Goal: Task Accomplishment & Management: Manage account settings

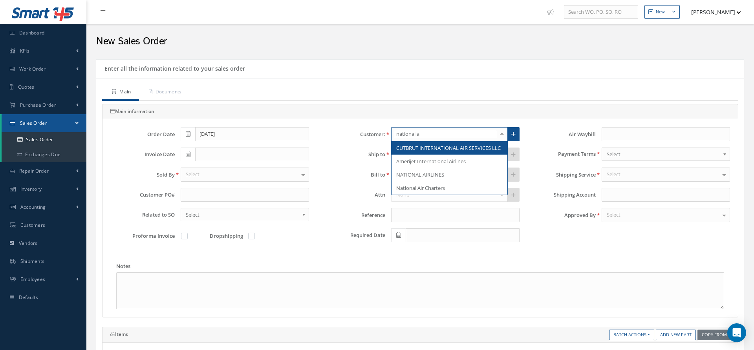
type input "national ai"
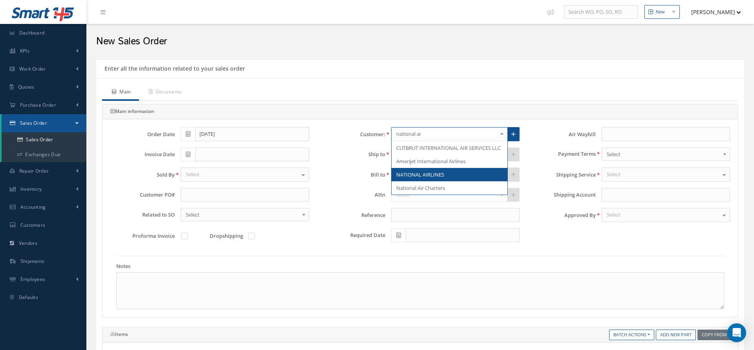
click at [442, 175] on span "NATIONAL AIRLINES" at bounding box center [420, 174] width 48 height 7
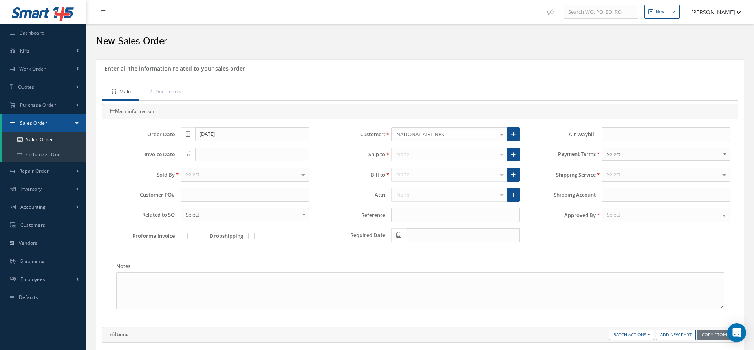
type input "A3F195"
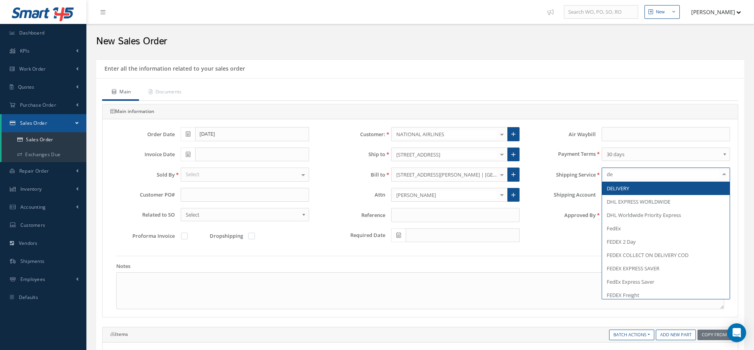
type input "del"
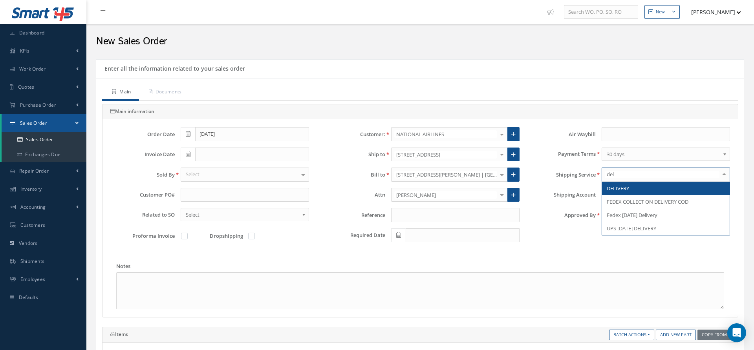
click at [635, 186] on span "DELIVERY" at bounding box center [666, 188] width 128 height 13
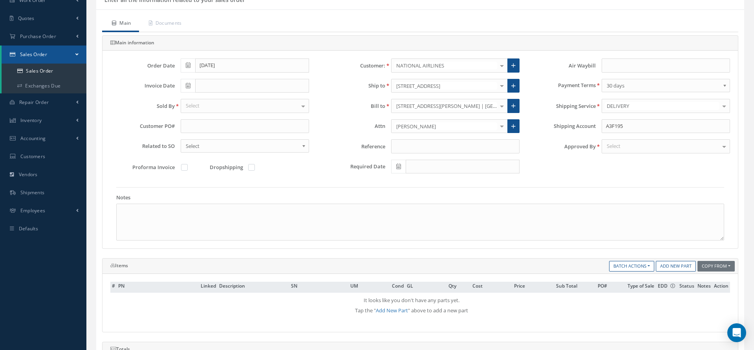
scroll to position [70, 0]
click at [662, 262] on link "Add New Part" at bounding box center [675, 265] width 40 height 11
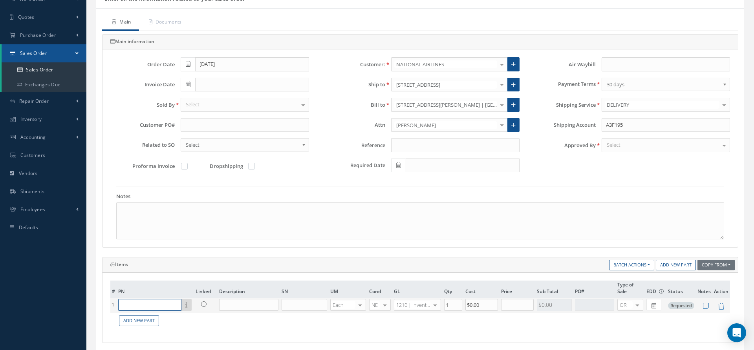
click at [165, 301] on input "text" at bounding box center [149, 305] width 63 height 12
paste input "MS29512-06"
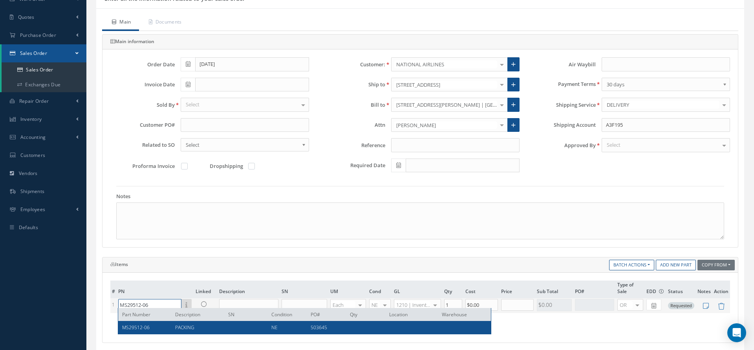
type input "MS29512-06"
click at [172, 325] on div "PACKING" at bounding box center [195, 327] width 53 height 7
type input "PACKING"
type input "$2.39"
type input "$0"
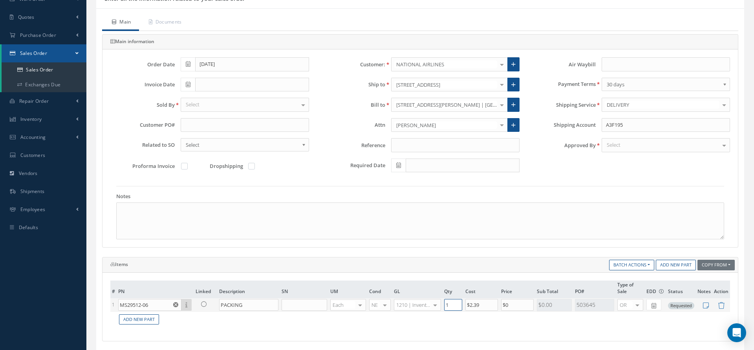
drag, startPoint x: 458, startPoint y: 302, endPoint x: 422, endPoint y: 299, distance: 36.6
click at [422, 299] on tr "1 MS29512-06 Part Number Description SN Condition PO# Qty Location Warehouse PA…" at bounding box center [419, 305] width 619 height 14
type input "42"
drag, startPoint x: 516, startPoint y: 304, endPoint x: 494, endPoint y: 303, distance: 22.8
click at [494, 303] on tr "1 MS29512-06 Part Number Description SN Condition PO# Qty Location Warehouse PA…" at bounding box center [419, 305] width 619 height 14
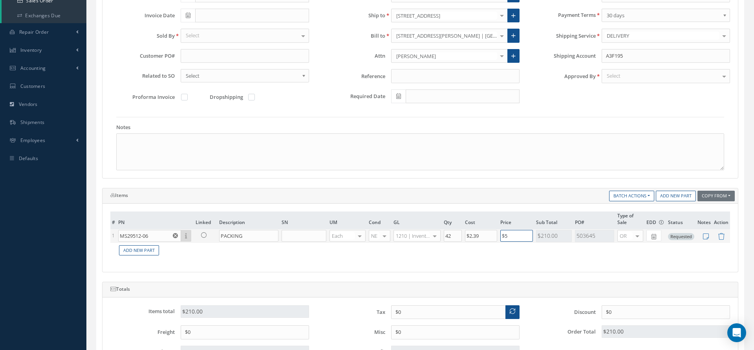
scroll to position [146, 0]
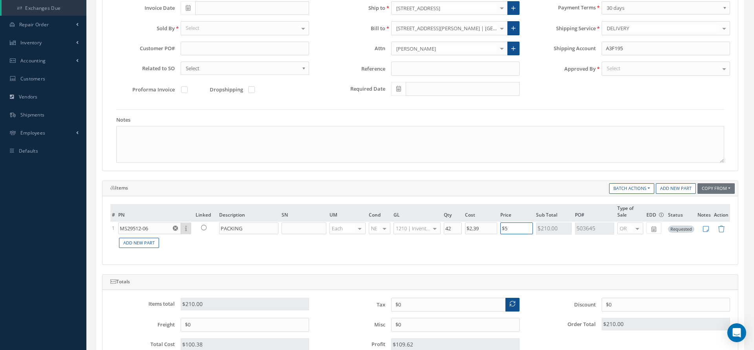
type input "$5"
drag, startPoint x: 409, startPoint y: 318, endPoint x: 387, endPoint y: 316, distance: 22.1
click at [387, 318] on div "$0" at bounding box center [455, 325] width 140 height 14
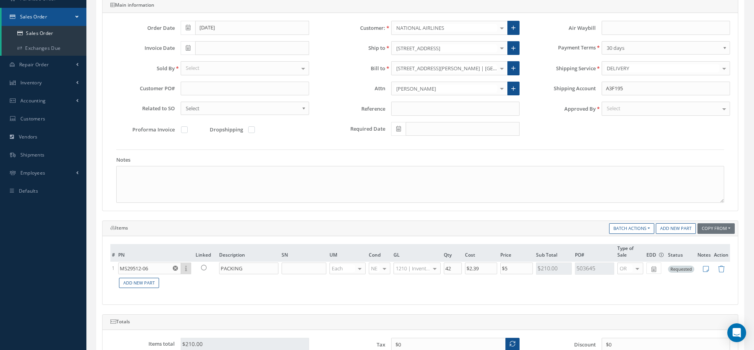
scroll to position [88, 0]
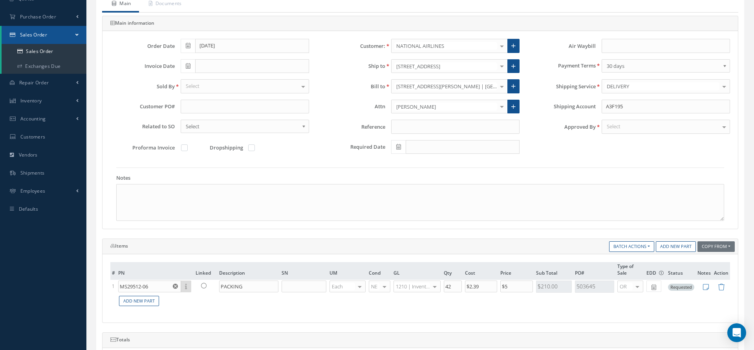
type input "$350"
click at [513, 64] on icon at bounding box center [513, 66] width 4 height 5
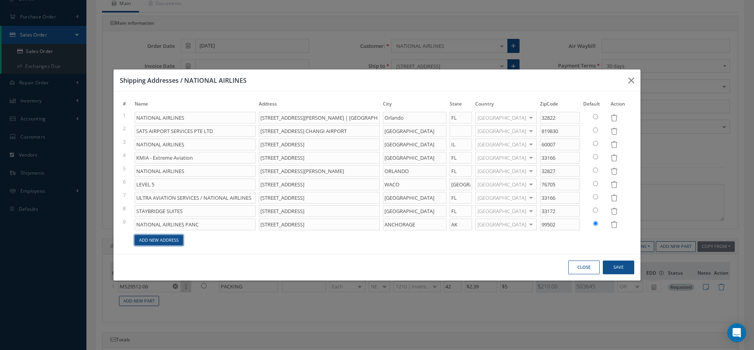
click at [173, 240] on link "Add New Address" at bounding box center [159, 240] width 48 height 11
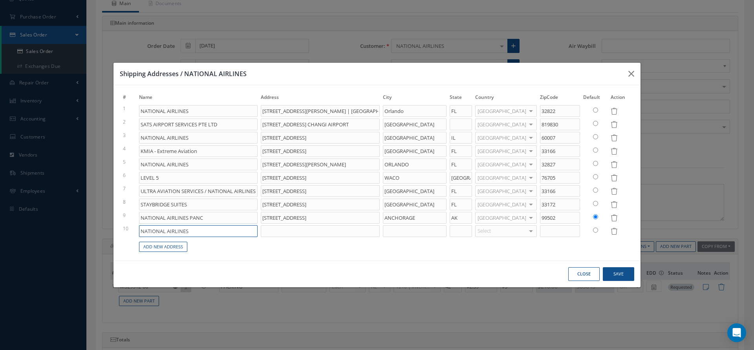
drag, startPoint x: 198, startPoint y: 230, endPoint x: 107, endPoint y: 229, distance: 90.7
click at [107, 229] on div "Shipping Addresses / NATIONAL AIRLINES # Name Address City State Country ZipCod…" at bounding box center [377, 175] width 754 height 350
paste input "NES C/O XTREME AVIATION"
type input "NATIONAL AIRLINNES C/O XTREME AVIATION"
click at [320, 232] on input at bounding box center [320, 231] width 119 height 12
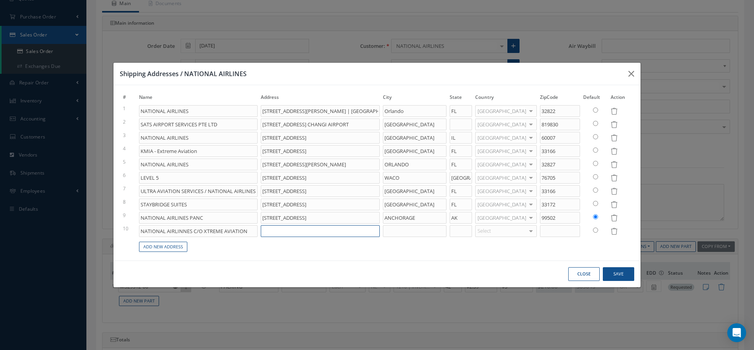
paste input "5600 NW 36TH STREET NATIONAL AIRLINNES C/O XTREME AVIATION SUITE 4020"
drag, startPoint x: 327, startPoint y: 231, endPoint x: 363, endPoint y: 230, distance: 36.5
click at [363, 230] on input "5600 NW 36TH STREET NATIONAL AIRLINNES C/O XTREME AVIATION SUITE 4020" at bounding box center [320, 231] width 119 height 12
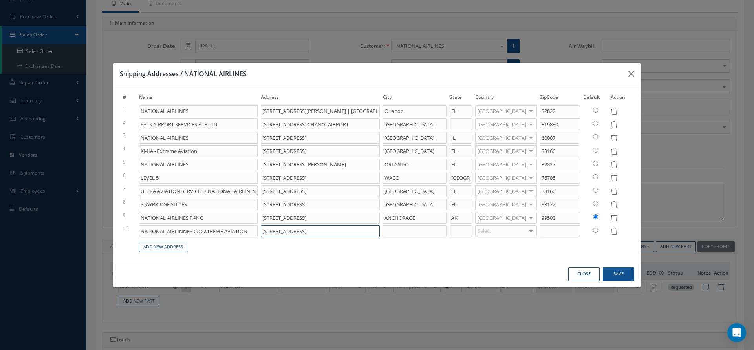
type input "5600 NW 36TH STREET SUITE 4020"
click at [429, 233] on input at bounding box center [415, 231] width 64 height 12
type input "m"
type input "MIAMI"
click at [472, 234] on input at bounding box center [460, 231] width 22 height 12
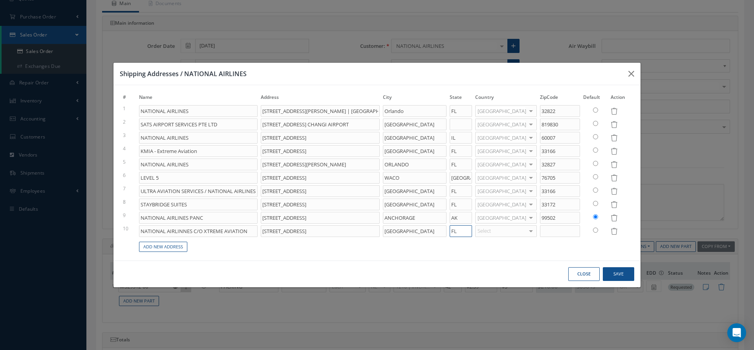
type input "FL"
click at [511, 117] on div "Select" at bounding box center [506, 111] width 62 height 12
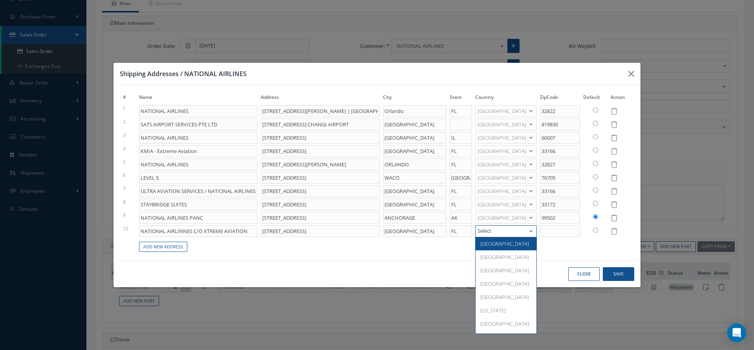
click at [513, 241] on span "[GEOGRAPHIC_DATA]" at bounding box center [504, 243] width 49 height 7
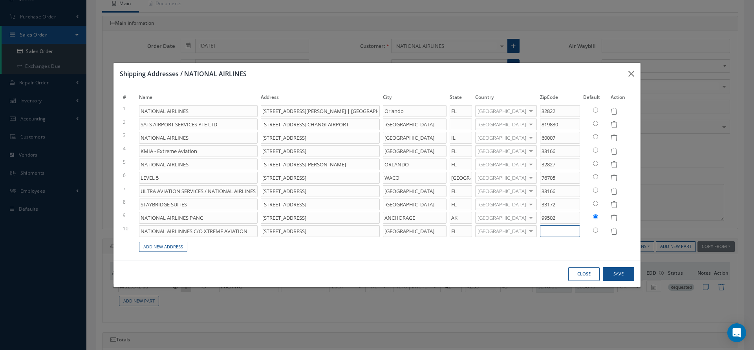
click at [548, 232] on input at bounding box center [560, 231] width 40 height 12
paste input "33166 -"
type input "33166"
click at [593, 230] on input "radio" at bounding box center [595, 230] width 5 height 5
radio input "true"
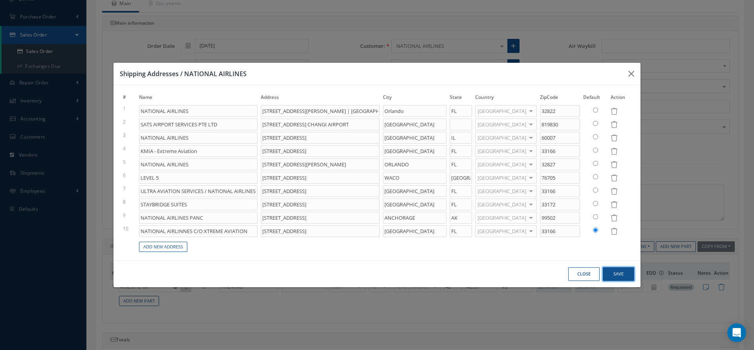
click at [621, 273] on button "Save" at bounding box center [617, 274] width 31 height 14
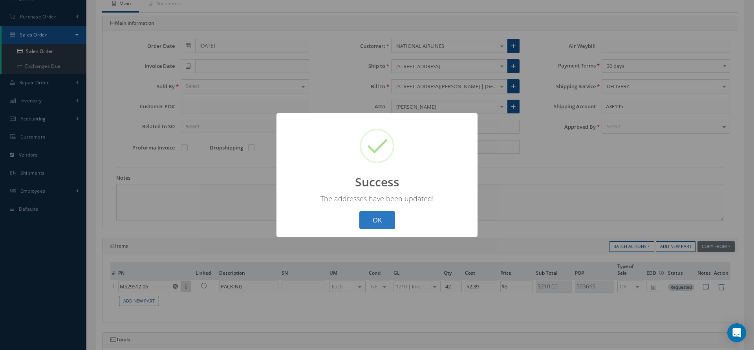
click at [363, 219] on button "OK" at bounding box center [377, 220] width 36 height 18
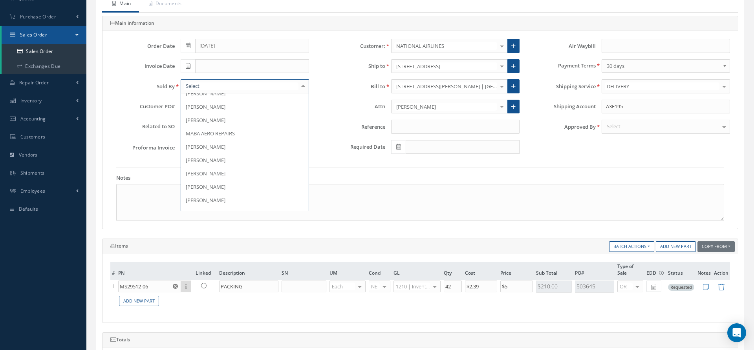
scroll to position [114, 0]
click at [213, 159] on span "[PERSON_NAME]" at bounding box center [206, 159] width 40 height 7
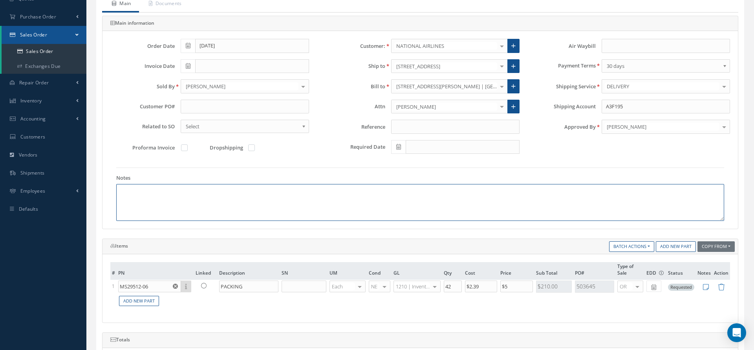
click at [330, 217] on textarea at bounding box center [420, 202] width 608 height 37
type textarea "8"
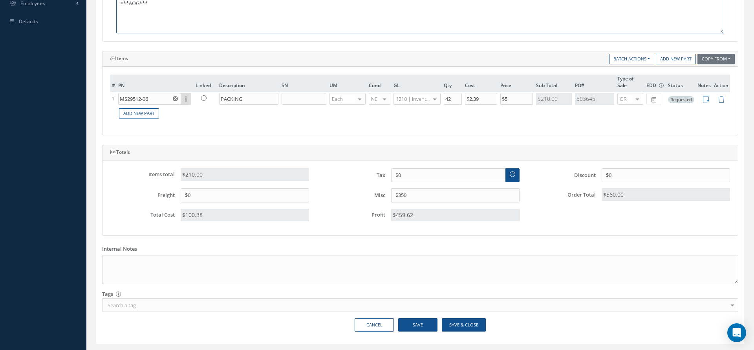
scroll to position [290, 0]
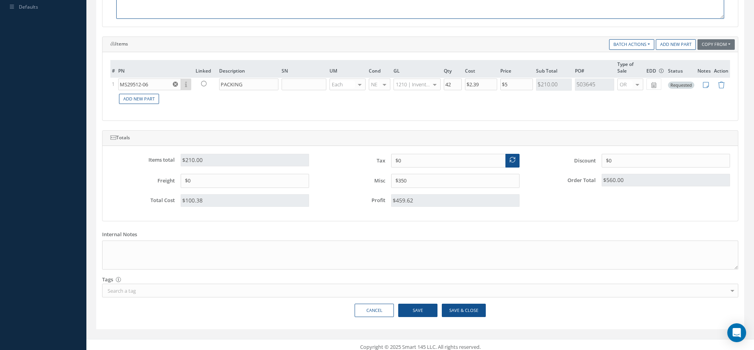
type textarea "***AOG***"
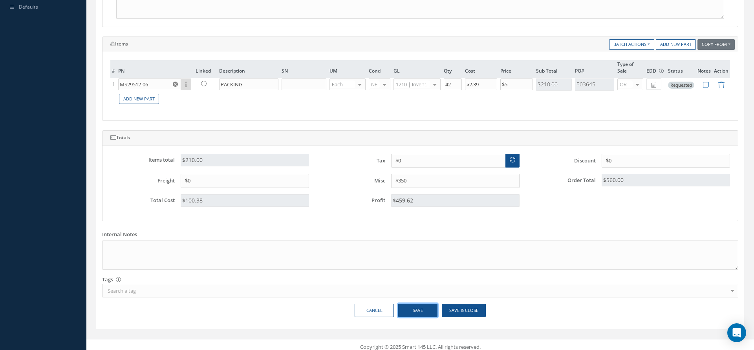
click at [429, 306] on button "Save" at bounding box center [417, 311] width 39 height 14
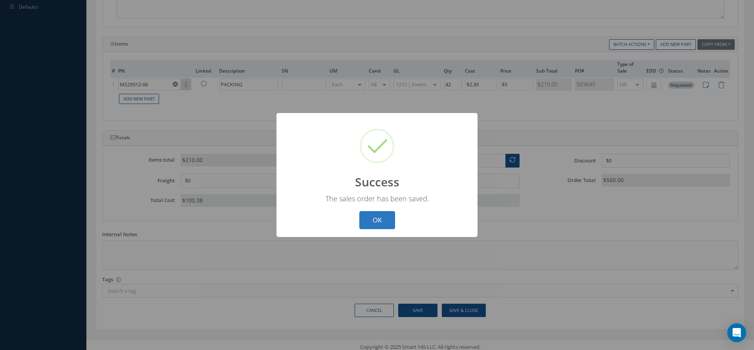
click at [380, 216] on button "OK" at bounding box center [377, 220] width 36 height 18
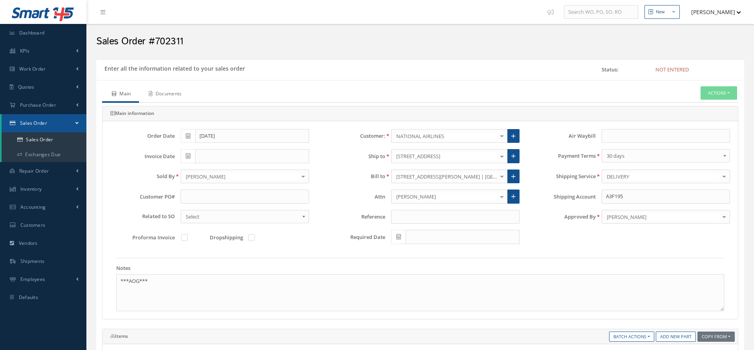
click at [175, 95] on link "Documents" at bounding box center [164, 94] width 51 height 16
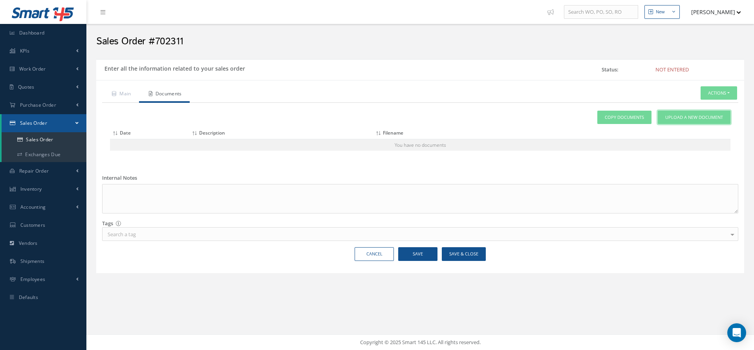
click at [682, 114] on span "Upload a New Document" at bounding box center [694, 117] width 58 height 7
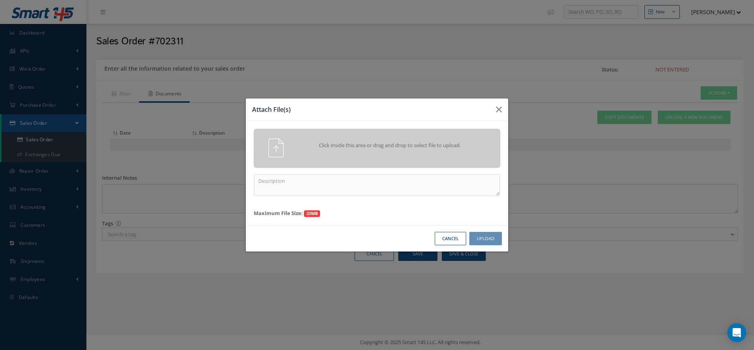
click at [401, 158] on div "Click inside this area or drag and drop to select file to upload." at bounding box center [377, 148] width 246 height 39
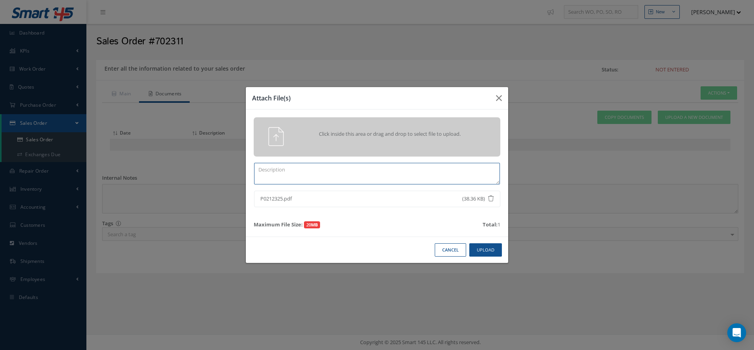
click at [409, 179] on textarea at bounding box center [377, 174] width 246 height 22
type textarea "PO"
click at [478, 245] on button "Upload" at bounding box center [485, 250] width 33 height 14
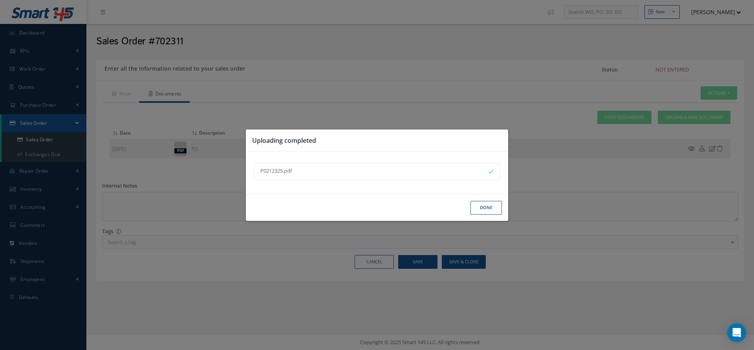
click at [478, 207] on button "Done" at bounding box center [485, 208] width 31 height 14
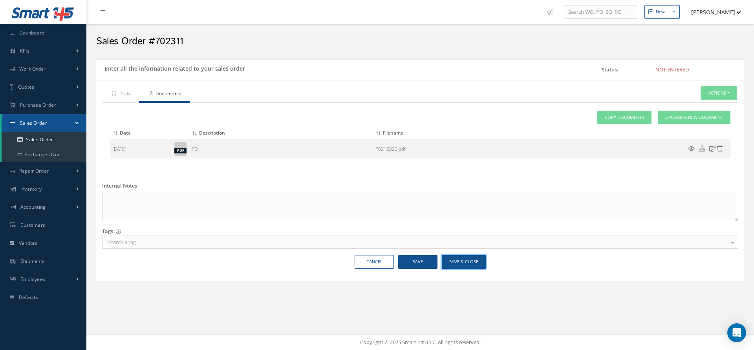
click at [458, 261] on button "Save & Close" at bounding box center [464, 262] width 44 height 14
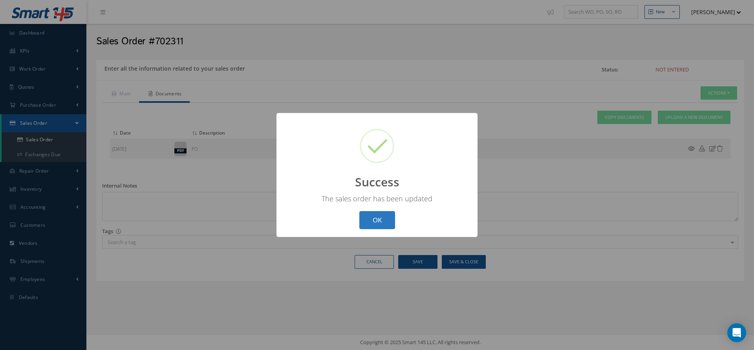
click at [366, 217] on button "OK" at bounding box center [377, 220] width 36 height 18
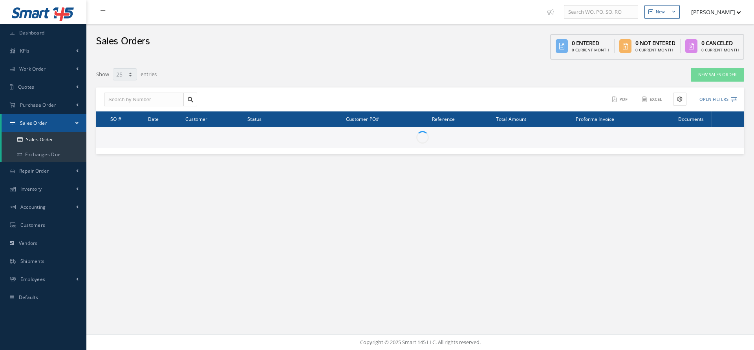
select select "25"
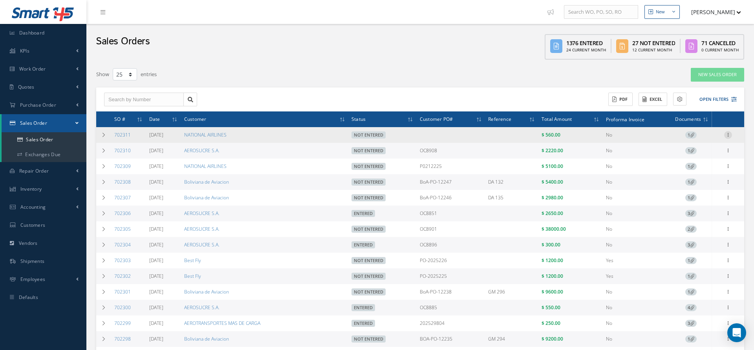
click at [726, 137] on div at bounding box center [728, 135] width 8 height 8
click at [685, 154] on link "Edit" at bounding box center [692, 150] width 62 height 10
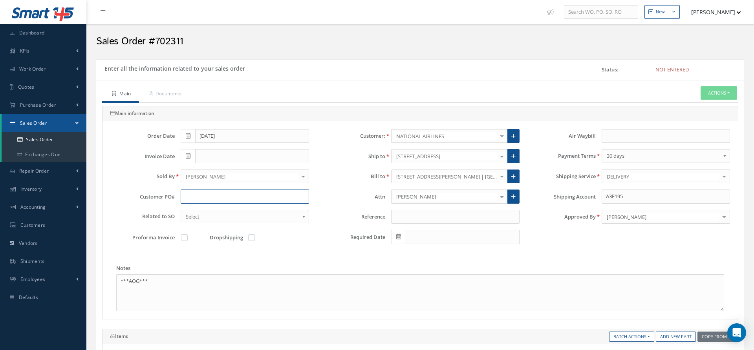
click at [230, 193] on input "text" at bounding box center [245, 197] width 128 height 14
paste input "P0212325"
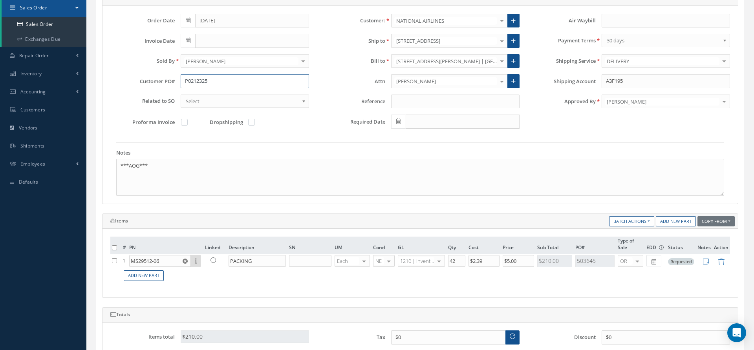
scroll to position [292, 0]
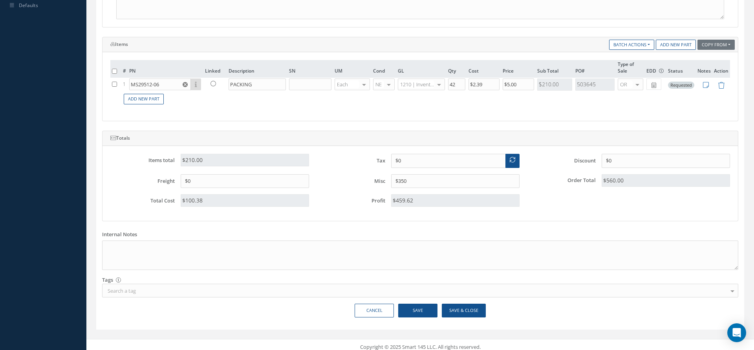
type input "P0212325"
click at [457, 304] on button "Save & Close" at bounding box center [464, 311] width 44 height 14
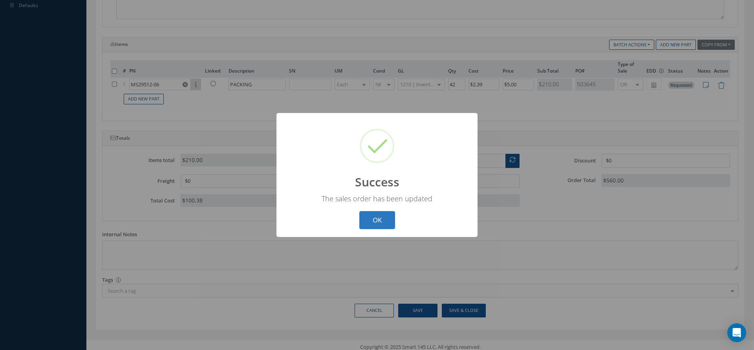
click at [379, 221] on button "OK" at bounding box center [377, 220] width 36 height 18
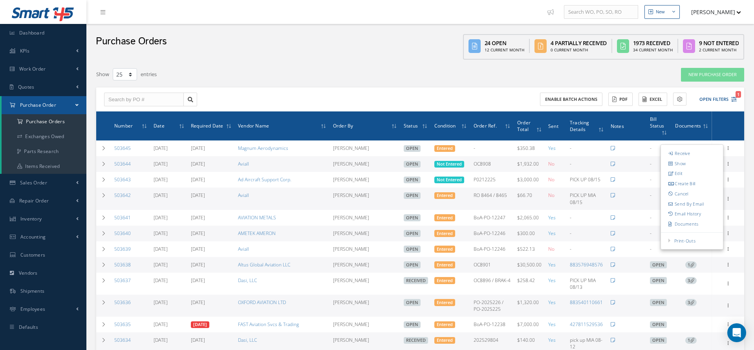
select select "25"
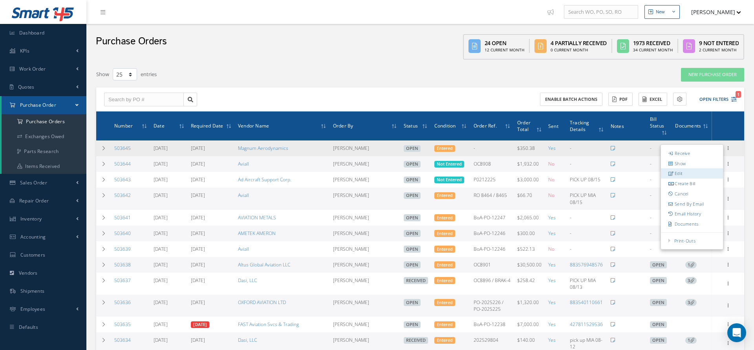
click at [687, 174] on link "Edit" at bounding box center [692, 174] width 62 height 10
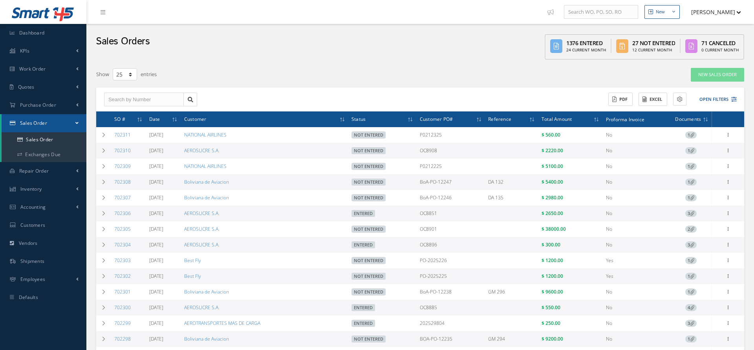
select select "25"
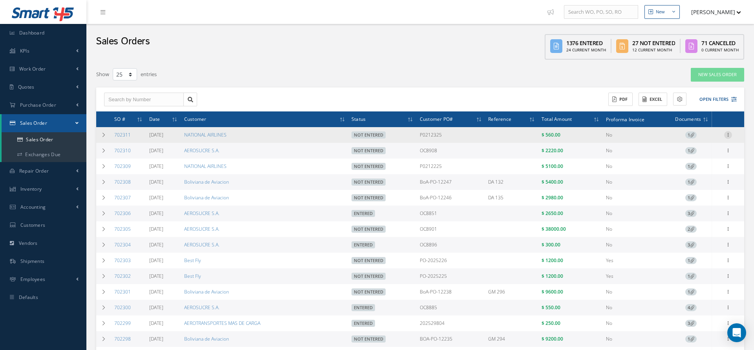
click at [728, 135] on icon at bounding box center [728, 134] width 8 height 6
click at [685, 150] on link "Edit" at bounding box center [692, 150] width 62 height 10
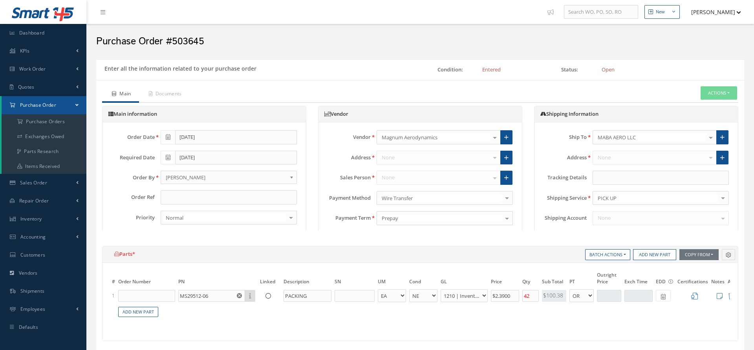
select select "5"
select select "7"
select select "1"
click at [214, 196] on input "text" at bounding box center [229, 197] width 136 height 14
paste input "P0212325"
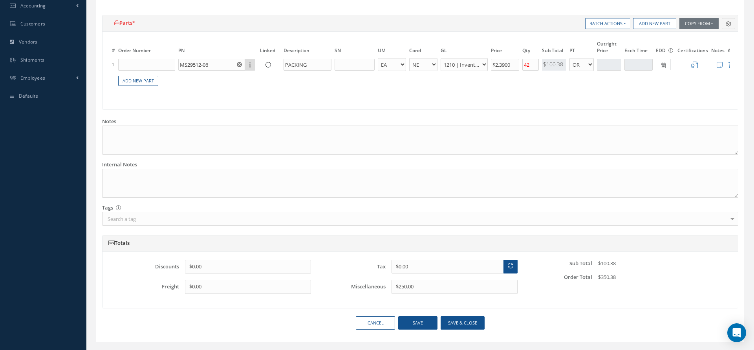
scroll to position [246, 0]
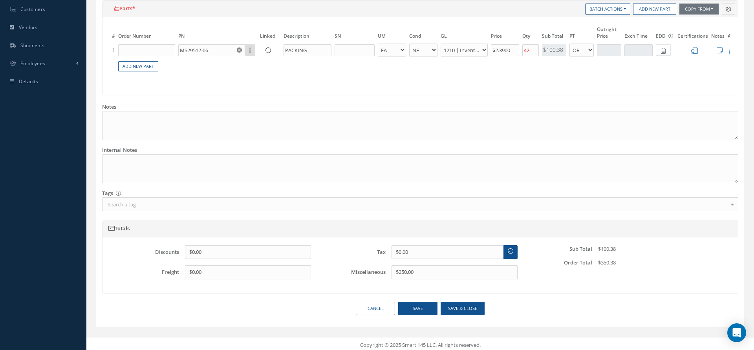
type input "P0212325"
click at [456, 305] on button "Save & close" at bounding box center [462, 309] width 44 height 14
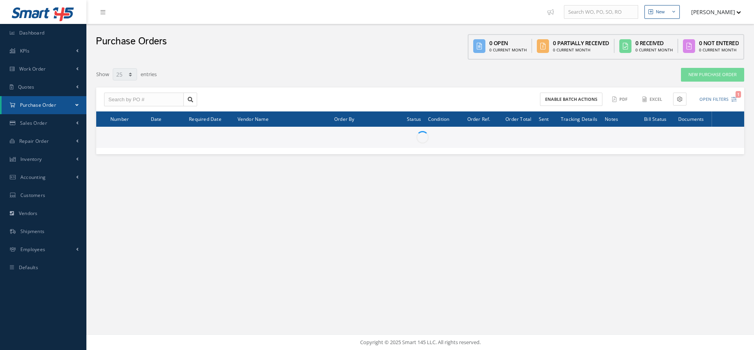
select select "25"
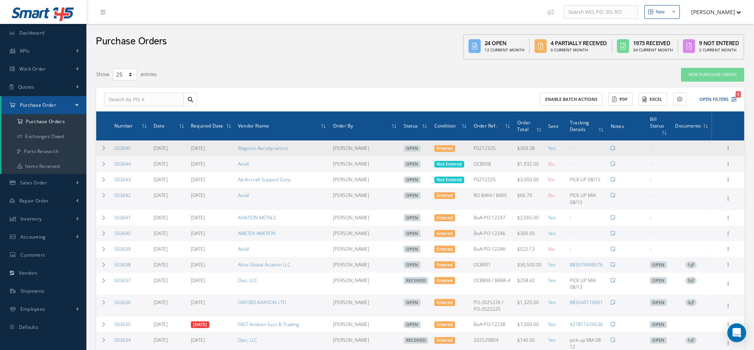
click at [721, 150] on div "Receive Show Edit Create Bill Cancel Send By Email Email History Documents Prin…" at bounding box center [728, 148] width 30 height 9
click at [726, 149] on icon at bounding box center [728, 147] width 8 height 6
click at [681, 223] on link "Documents" at bounding box center [692, 224] width 62 height 10
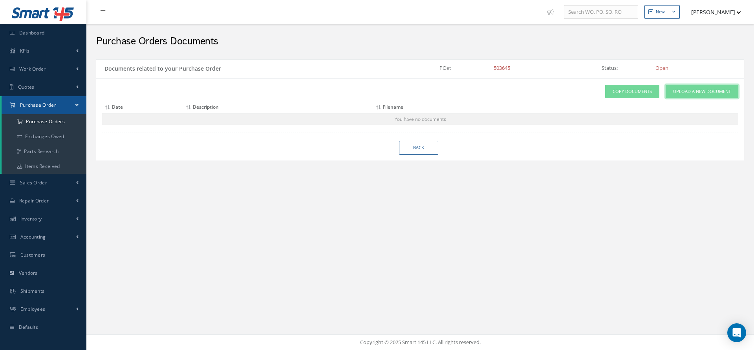
click at [698, 94] on span "Upload a New Document" at bounding box center [702, 91] width 58 height 7
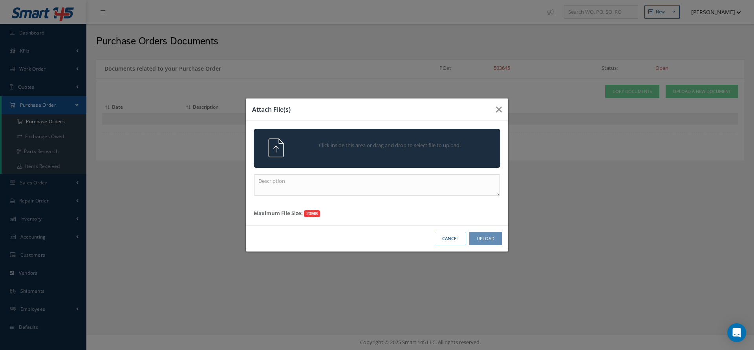
click at [473, 152] on div "Click inside this area or drag and drop to select file to upload." at bounding box center [388, 147] width 194 height 16
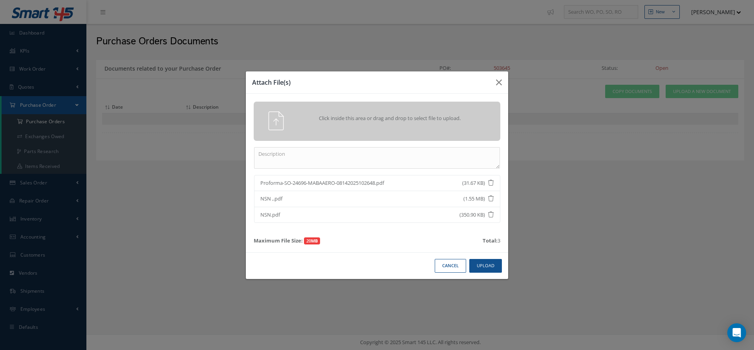
click at [490, 273] on div "Cancel Upload" at bounding box center [377, 265] width 262 height 27
click at [485, 267] on button "Upload" at bounding box center [485, 266] width 33 height 14
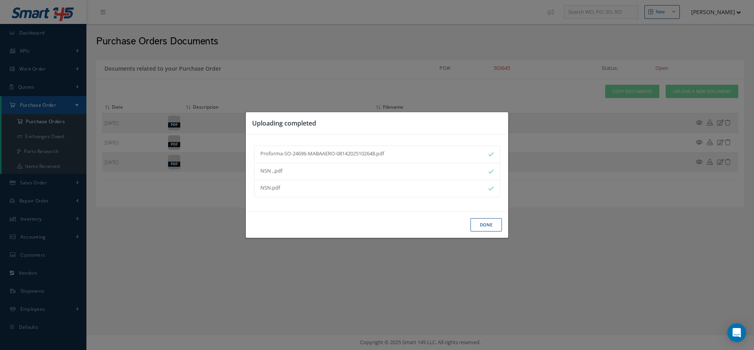
click at [482, 226] on button "Done" at bounding box center [485, 225] width 31 height 14
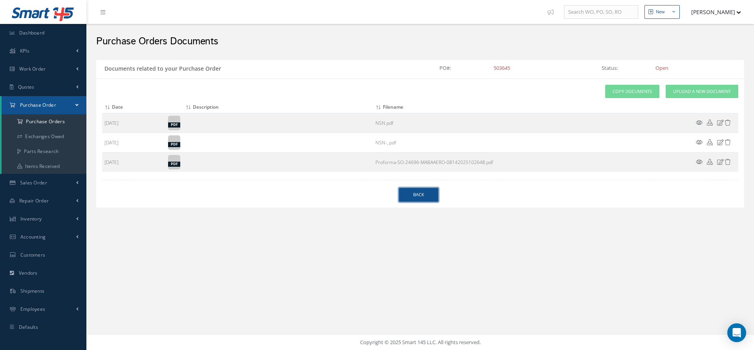
click at [417, 198] on link "Back" at bounding box center [418, 195] width 39 height 14
select select "25"
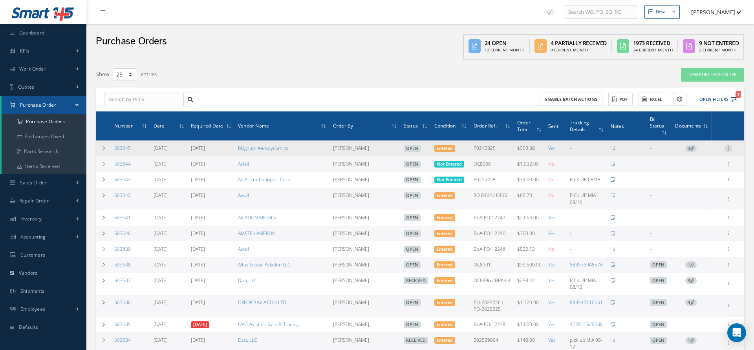
click at [728, 148] on icon at bounding box center [728, 147] width 8 height 6
click at [696, 156] on link "Receive" at bounding box center [692, 153] width 62 height 10
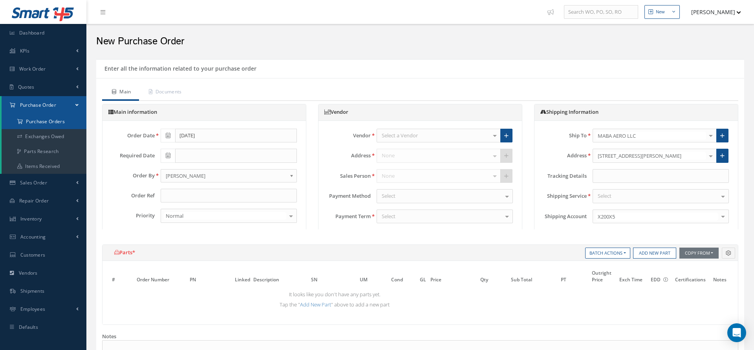
click at [53, 123] on a=1&status_id=2&status_id=3&status_id=5&collapsedFilters"] "Purchase Orders" at bounding box center [44, 121] width 85 height 15
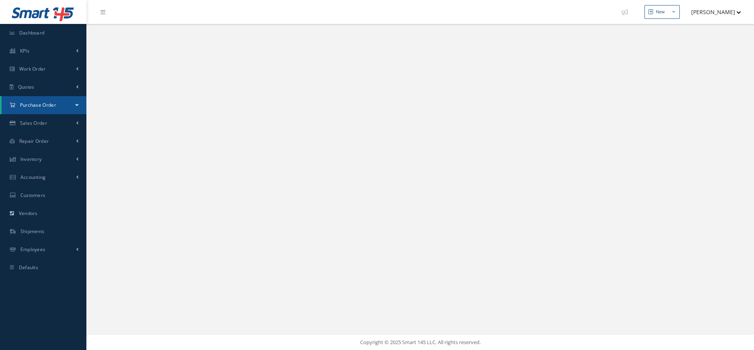
select select "25"
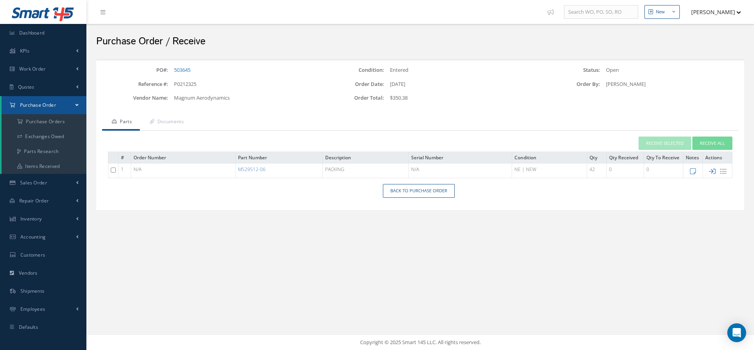
click at [712, 170] on icon at bounding box center [711, 171] width 7 height 7
type input "[DATE]"
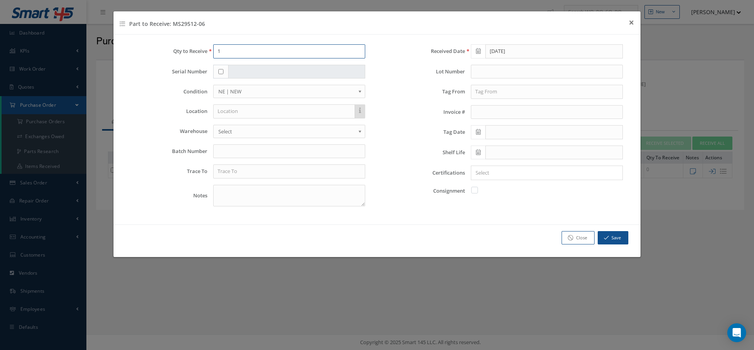
drag, startPoint x: 230, startPoint y: 54, endPoint x: 215, endPoint y: 54, distance: 14.9
click at [215, 54] on input "1" at bounding box center [289, 51] width 152 height 14
type input "42"
click at [244, 168] on input "text" at bounding box center [289, 171] width 152 height 14
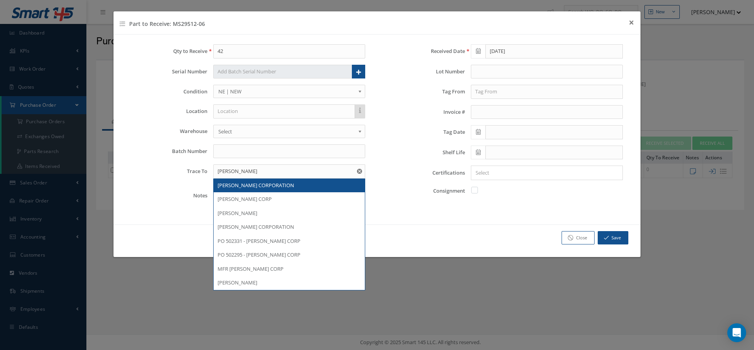
click at [262, 186] on span "[PERSON_NAME] CORPORATION" at bounding box center [255, 185] width 77 height 7
type input "[PERSON_NAME] CORPORATION"
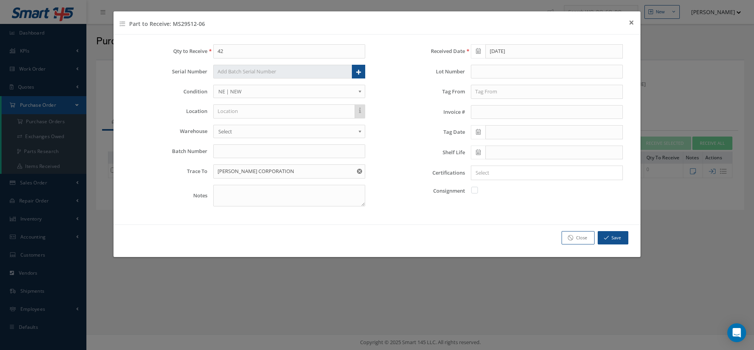
click at [359, 92] on b at bounding box center [361, 93] width 7 height 13
click at [497, 178] on div "Received Date 08/14/2025 Lot Number Tag From Invoice # Tag Date Shelf Life Cert…" at bounding box center [505, 128] width 257 height 168
click at [496, 177] on div "× Loading..." at bounding box center [547, 173] width 152 height 15
click at [491, 169] on input "Search for option" at bounding box center [545, 173] width 146 height 8
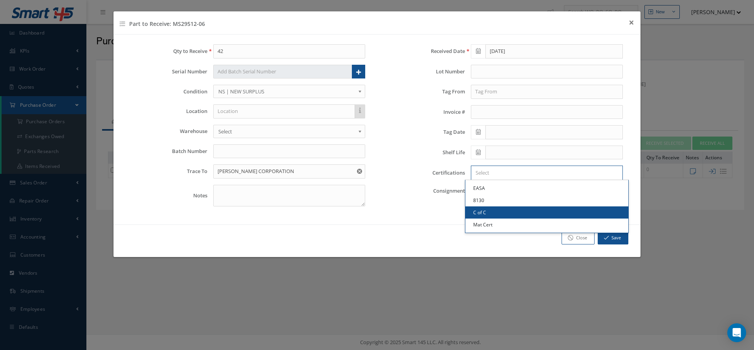
click at [497, 206] on link "C of C" at bounding box center [546, 212] width 163 height 12
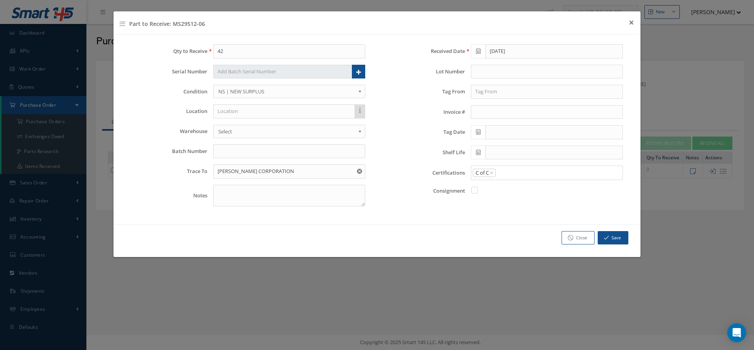
click at [512, 174] on input "Search for option" at bounding box center [557, 173] width 122 height 8
click at [498, 222] on link "Mat Cert" at bounding box center [546, 225] width 163 height 12
click at [611, 240] on button "Save" at bounding box center [612, 238] width 31 height 14
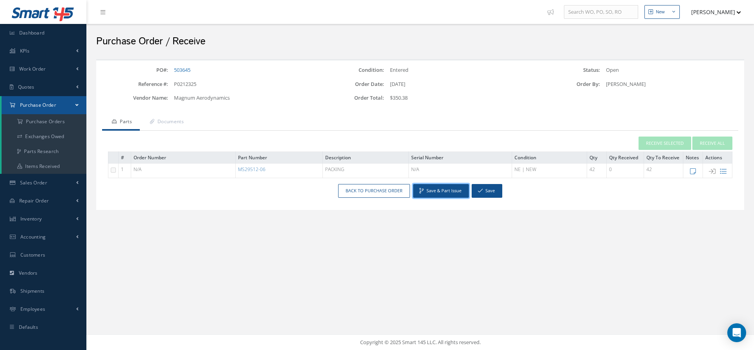
click at [438, 187] on button "Save & Part Issue" at bounding box center [441, 191] width 56 height 14
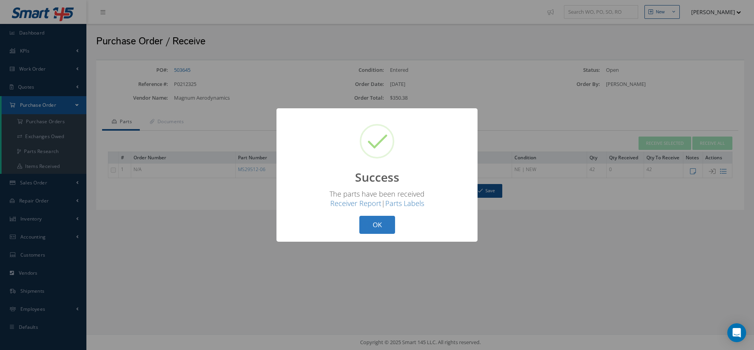
click at [370, 224] on button "OK" at bounding box center [377, 225] width 36 height 18
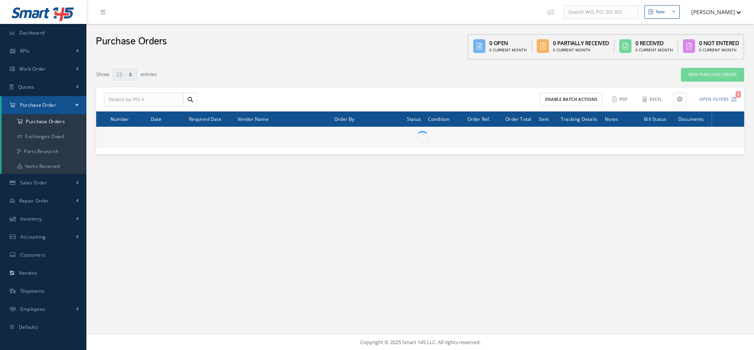
select select "25"
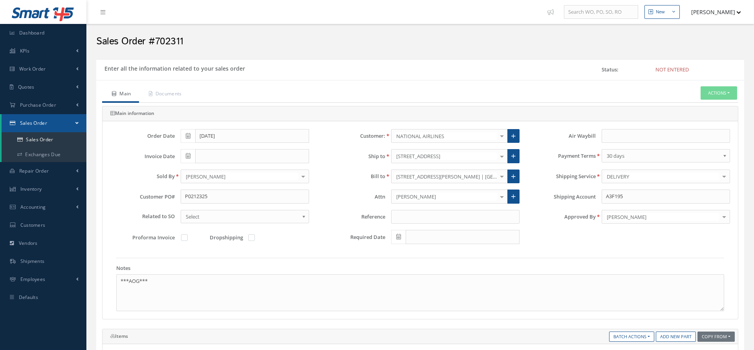
scroll to position [163, 0]
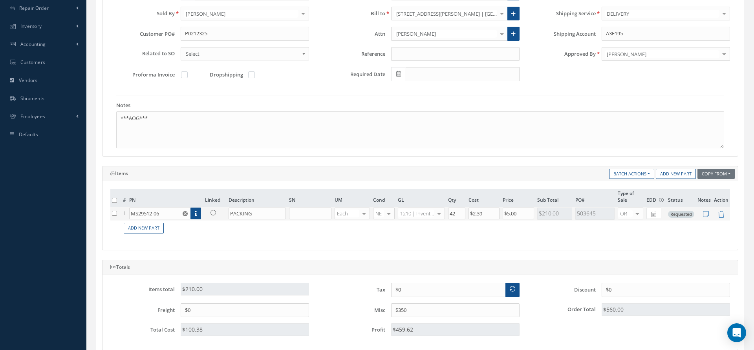
click at [214, 210] on icon at bounding box center [212, 212] width 5 height 5
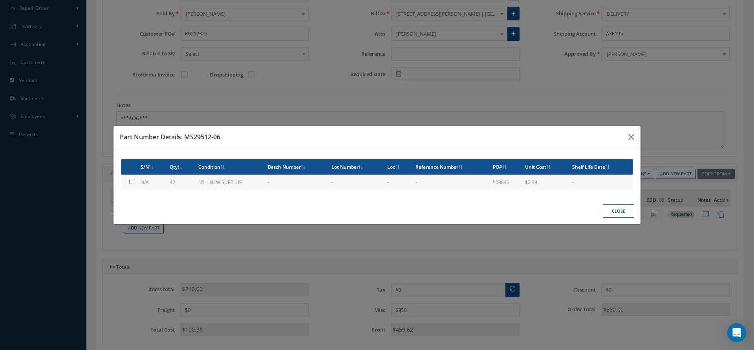
click at [185, 181] on td "42" at bounding box center [180, 182] width 29 height 15
checkbox input "true"
click at [610, 212] on button "Close" at bounding box center [617, 211] width 31 height 14
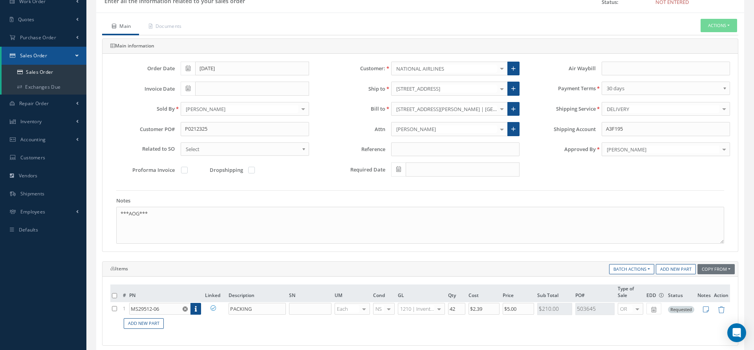
scroll to position [39, 0]
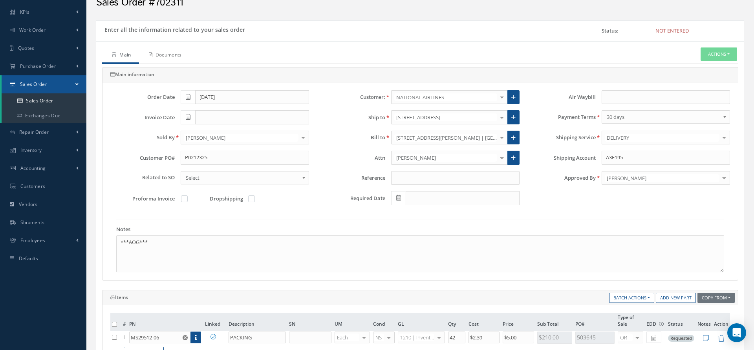
click at [168, 54] on link "Documents" at bounding box center [164, 55] width 51 height 16
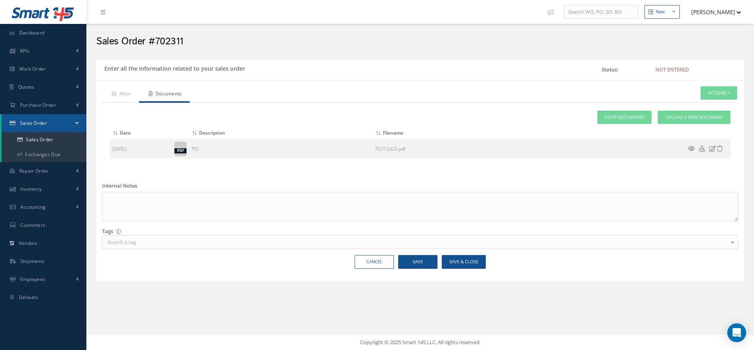
scroll to position [0, 0]
click at [696, 118] on span "Upload a New Document" at bounding box center [694, 117] width 58 height 7
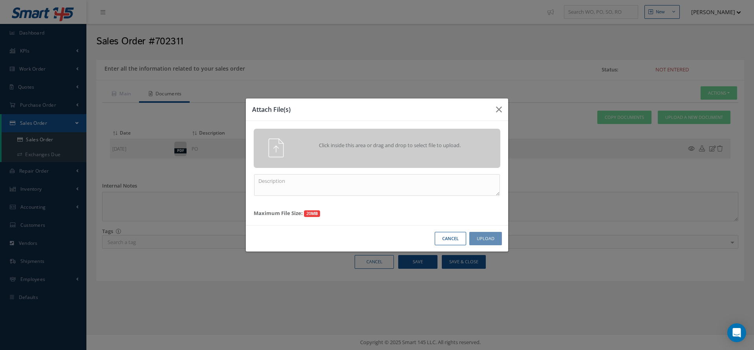
click at [475, 146] on span "Click inside this area or drag and drop to select file to upload." at bounding box center [390, 146] width 178 height 8
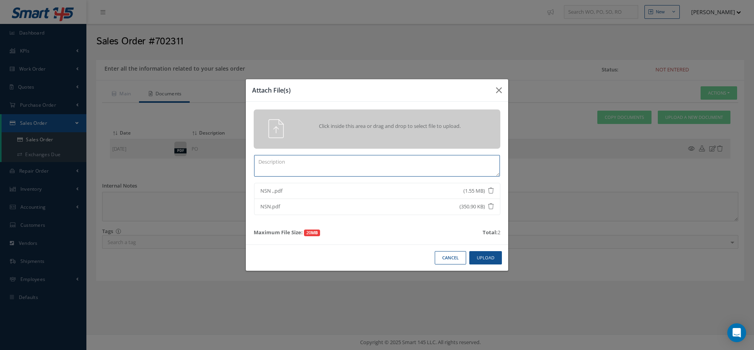
click at [301, 177] on textarea at bounding box center [377, 166] width 246 height 22
type textarea "c"
type textarea "CERTS"
click at [481, 263] on button "Upload" at bounding box center [485, 258] width 33 height 14
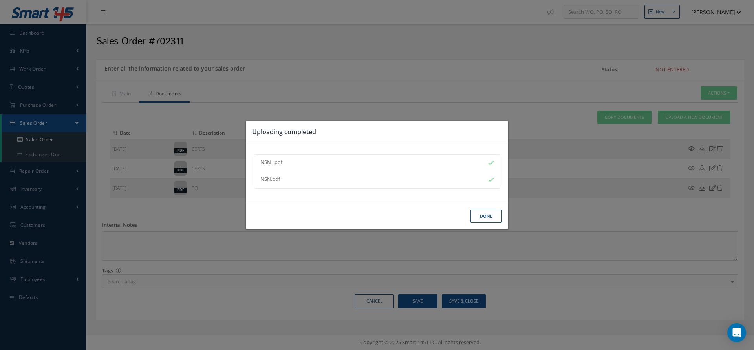
click at [478, 220] on button "Done" at bounding box center [485, 217] width 31 height 14
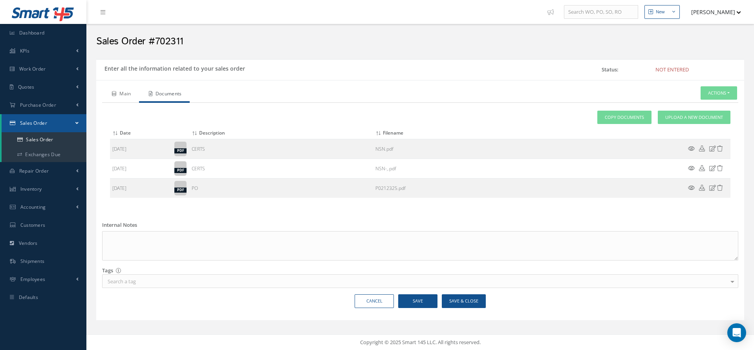
click at [122, 92] on link "Main" at bounding box center [120, 94] width 37 height 16
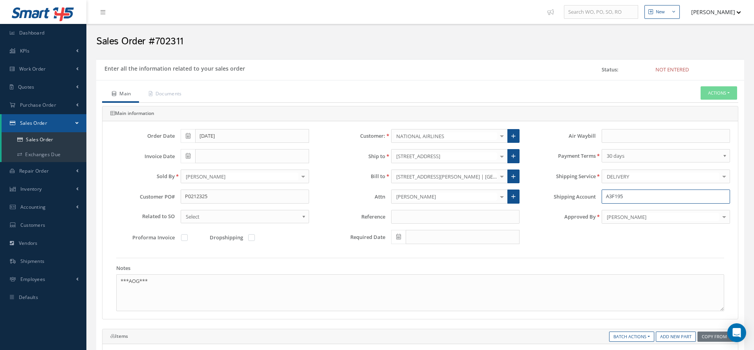
drag, startPoint x: 661, startPoint y: 193, endPoint x: 571, endPoint y: 194, distance: 89.9
click at [571, 194] on div "Shipping Account A3F195" at bounding box center [630, 197] width 210 height 14
click at [726, 93] on button "Actions" at bounding box center [718, 93] width 36 height 14
click at [706, 108] on link "Enter/Update" at bounding box center [706, 106] width 63 height 11
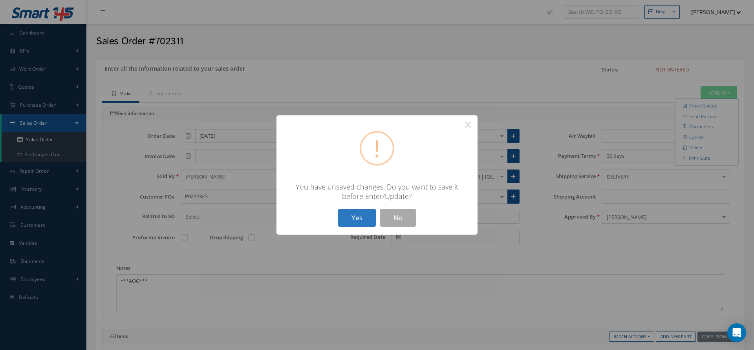
click at [361, 220] on button "Yes" at bounding box center [357, 218] width 38 height 18
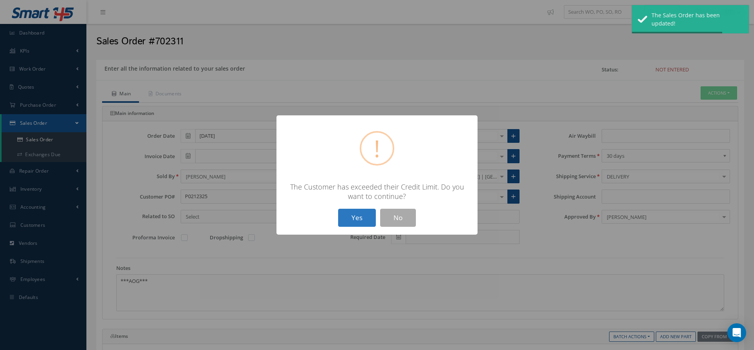
click at [369, 216] on button "Yes" at bounding box center [357, 218] width 38 height 18
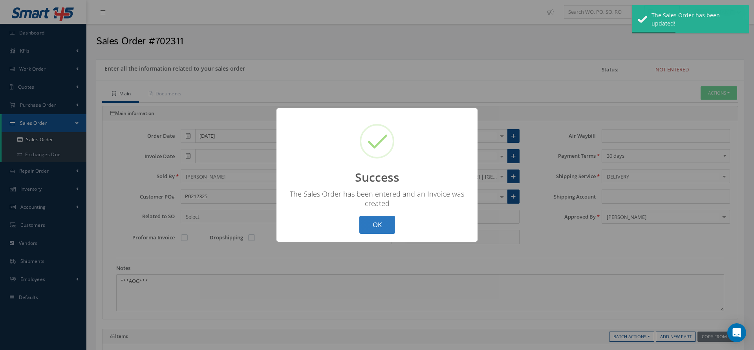
click at [380, 224] on button "OK" at bounding box center [377, 225] width 36 height 18
type input "[DATE]"
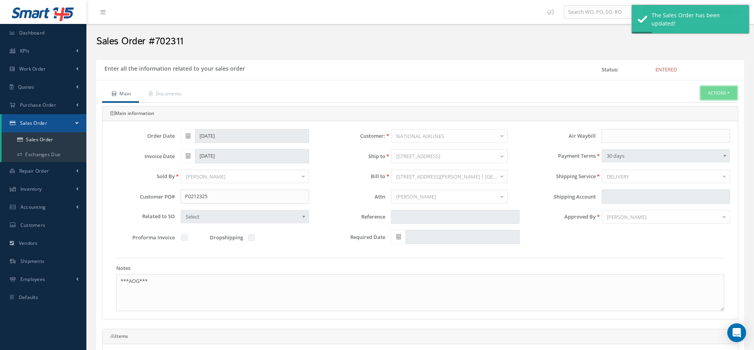
click at [720, 92] on button "Actions" at bounding box center [718, 93] width 36 height 14
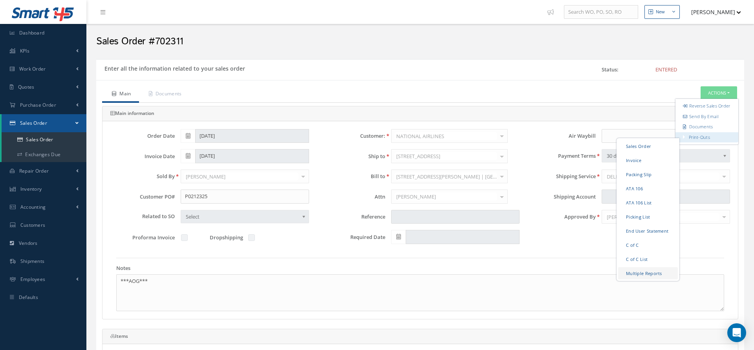
click at [635, 277] on link "Multiple Reports" at bounding box center [648, 273] width 60 height 12
checkbox input "true"
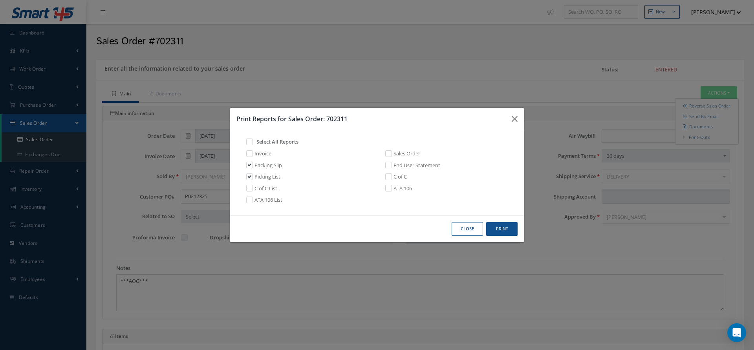
click at [391, 178] on label at bounding box center [392, 176] width 2 height 7
click at [389, 178] on input "checkbox" at bounding box center [386, 175] width 5 height 5
checkbox input "true"
click at [391, 188] on label at bounding box center [392, 187] width 2 height 7
click at [387, 188] on input "checkbox" at bounding box center [386, 187] width 5 height 5
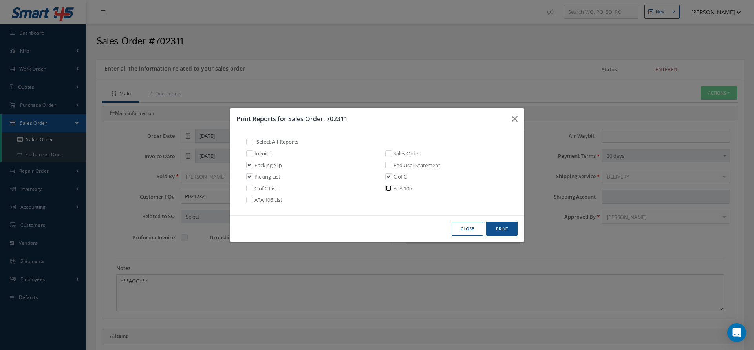
checkbox input "true"
click at [497, 231] on button "Print" at bounding box center [501, 229] width 31 height 14
click at [472, 230] on button "Close" at bounding box center [466, 229] width 31 height 14
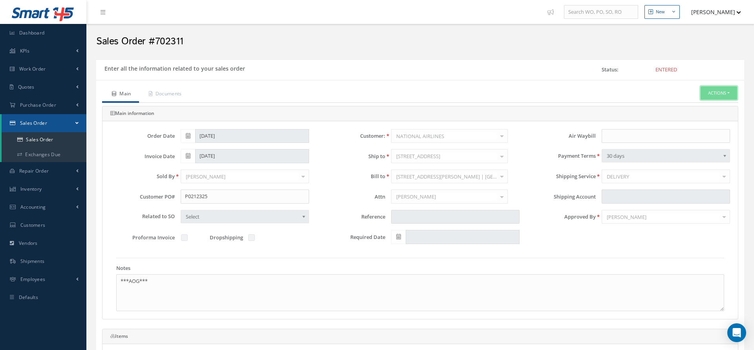
click at [710, 94] on button "Actions" at bounding box center [718, 93] width 36 height 14
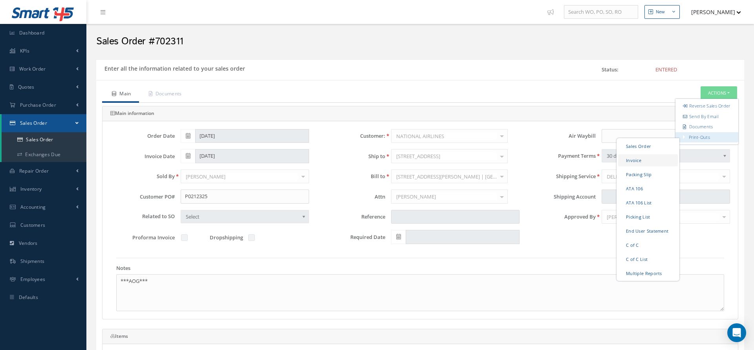
click at [652, 165] on link "Invoice" at bounding box center [648, 160] width 60 height 12
click at [650, 180] on link "Packing Slip" at bounding box center [648, 174] width 60 height 12
click at [173, 94] on link "Documents" at bounding box center [164, 94] width 51 height 16
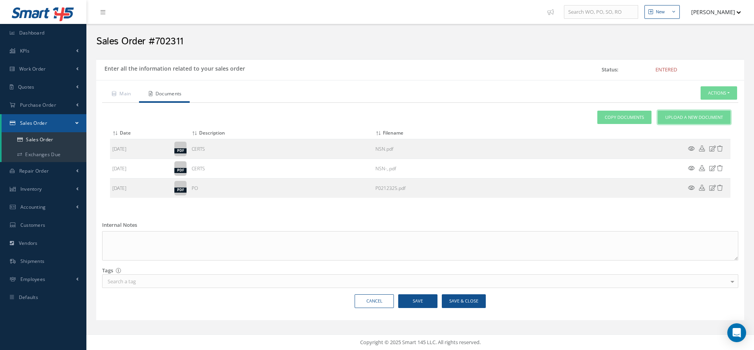
click at [672, 118] on span "Upload a New Document" at bounding box center [694, 117] width 58 height 7
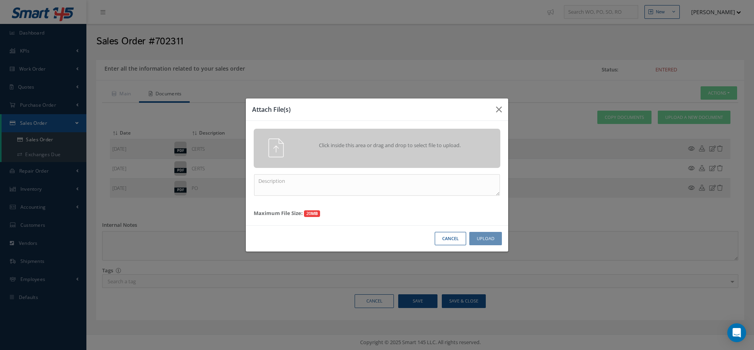
click at [459, 162] on div "Click inside this area or drag and drop to select file to upload." at bounding box center [377, 148] width 246 height 39
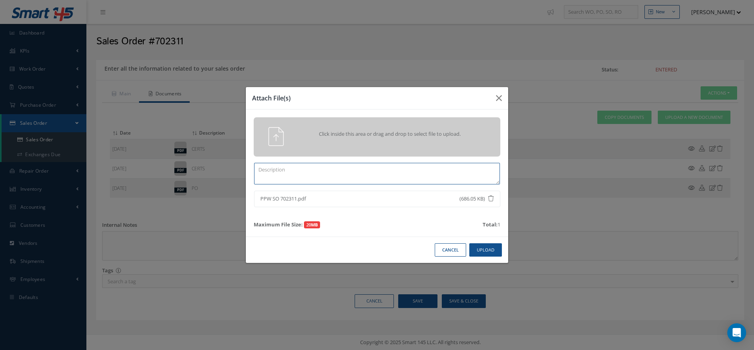
click at [371, 176] on textarea at bounding box center [377, 174] width 246 height 22
type textarea "PPW SO 702311"
click at [482, 250] on button "Upload" at bounding box center [485, 250] width 33 height 14
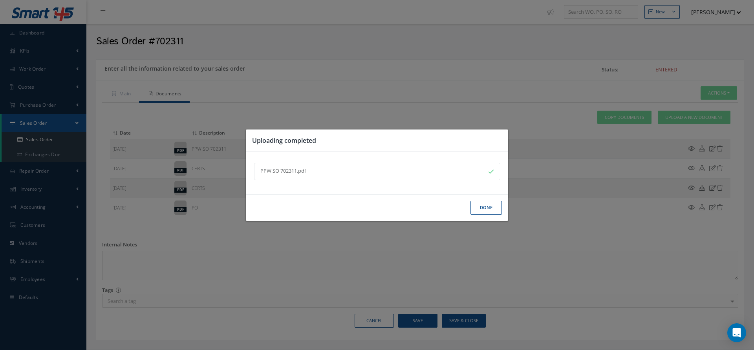
click at [484, 211] on button "Done" at bounding box center [485, 208] width 31 height 14
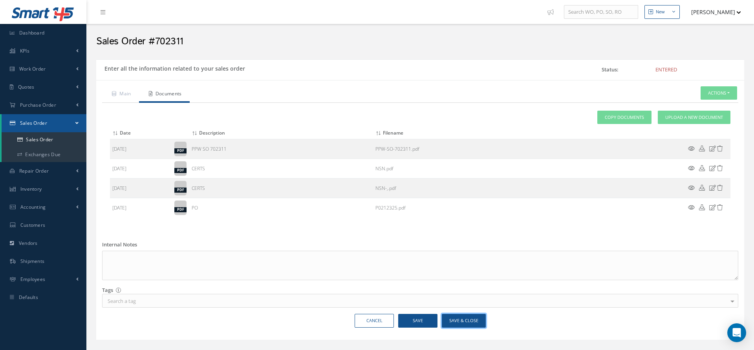
click at [454, 319] on button "Save & Close" at bounding box center [464, 321] width 44 height 14
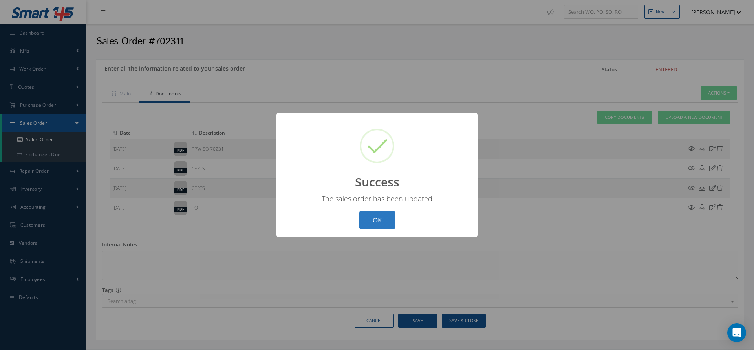
click at [385, 218] on button "OK" at bounding box center [377, 220] width 36 height 18
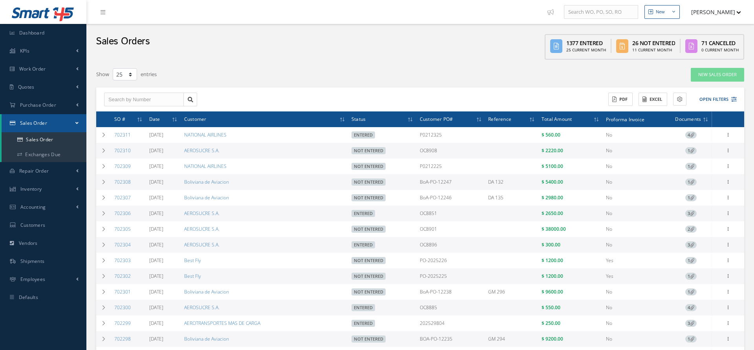
select select "25"
